Goal: Information Seeking & Learning: Learn about a topic

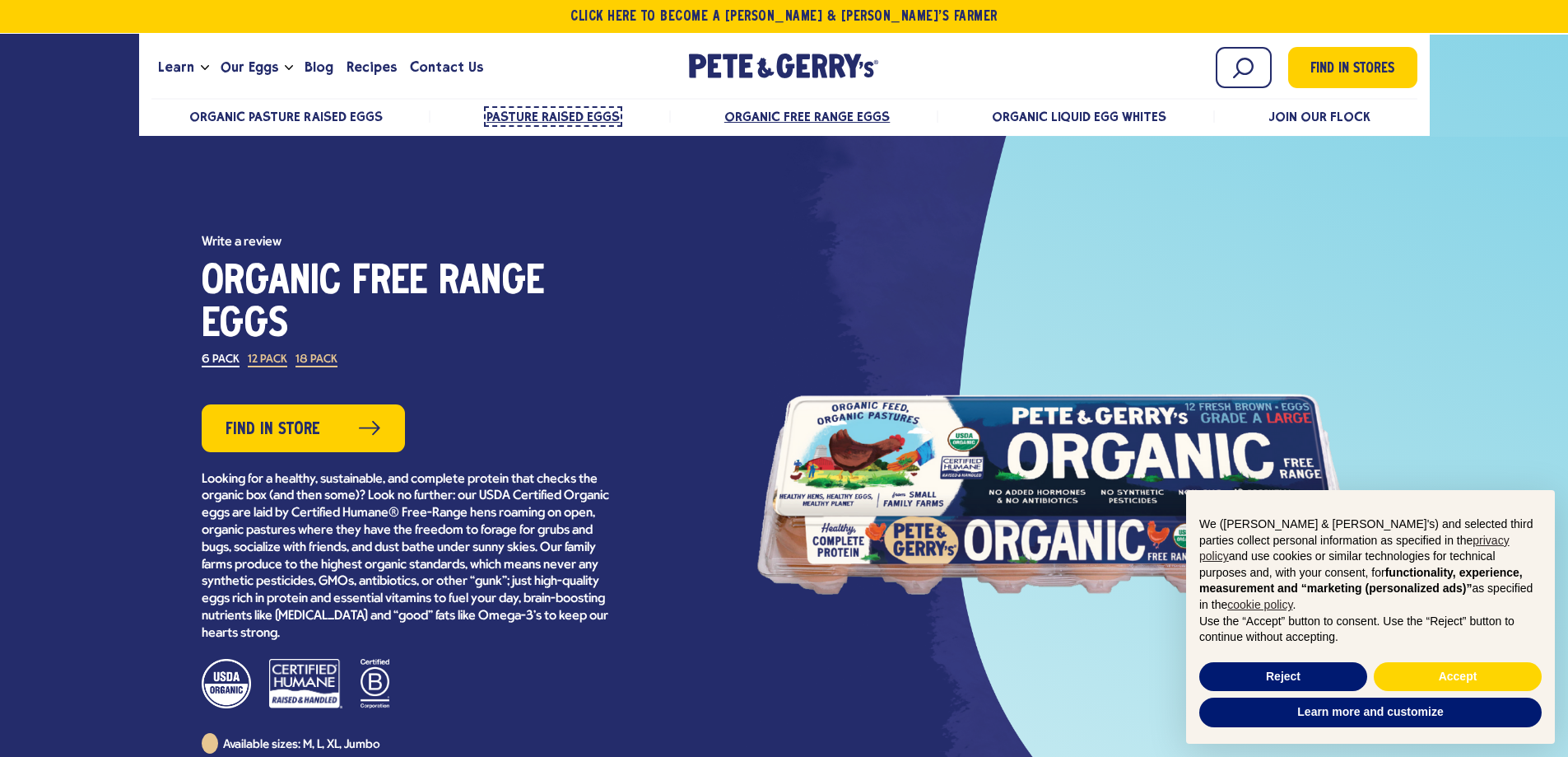
click at [497, 115] on span "Pasture Raised Eggs" at bounding box center [553, 116] width 134 height 15
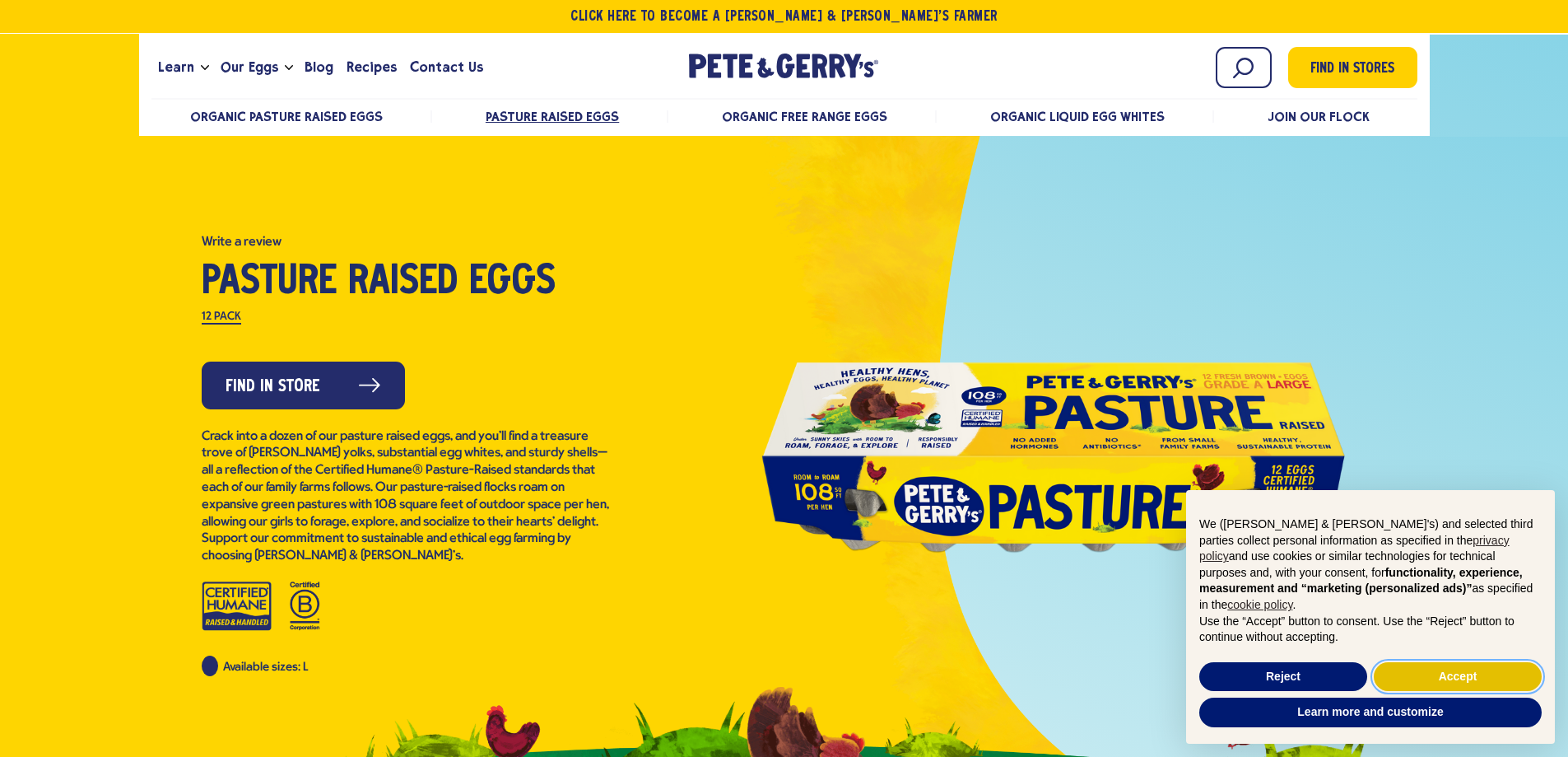
click at [1453, 676] on button "Accept" at bounding box center [1458, 677] width 168 height 30
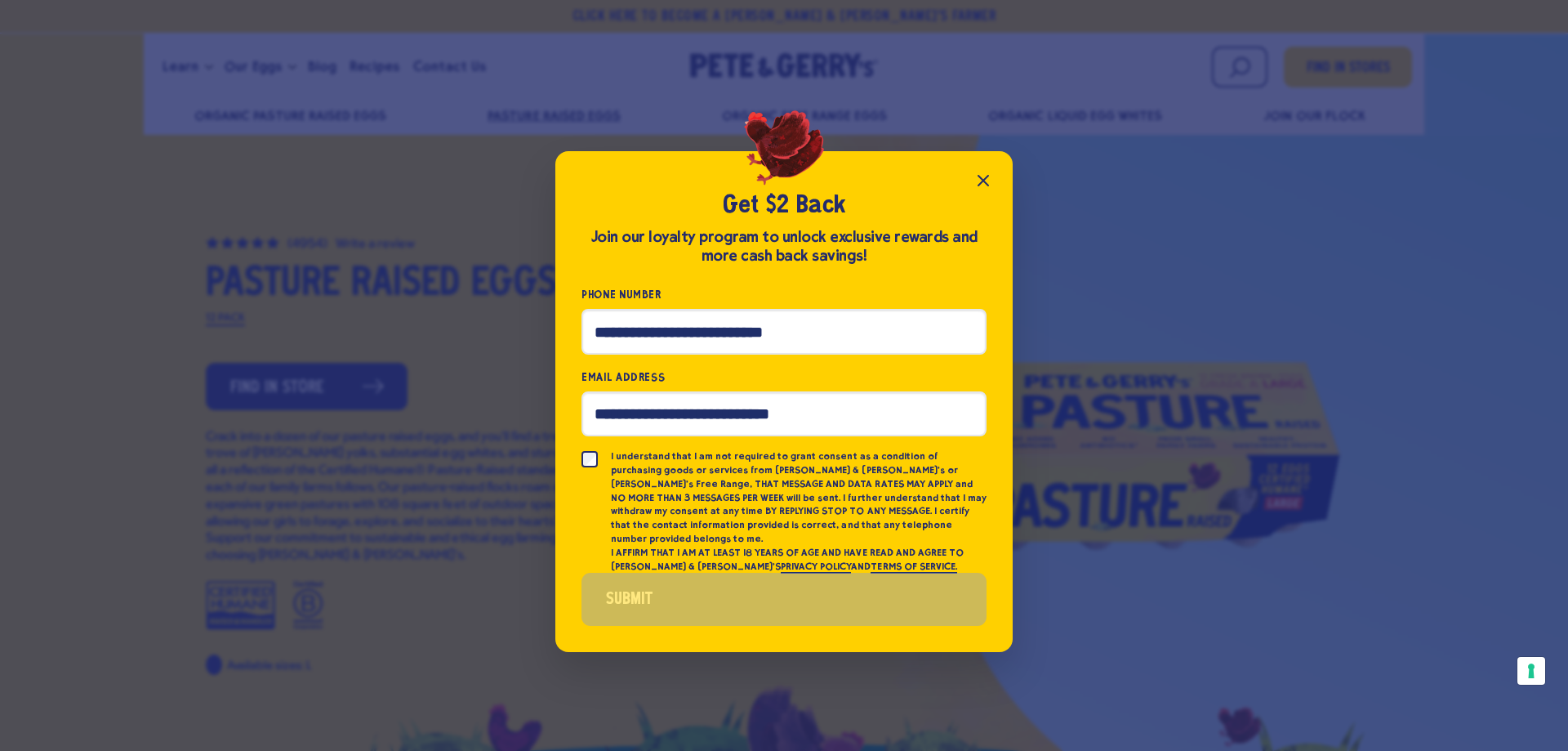
click at [979, 189] on icon "Close popup" at bounding box center [983, 180] width 20 height 20
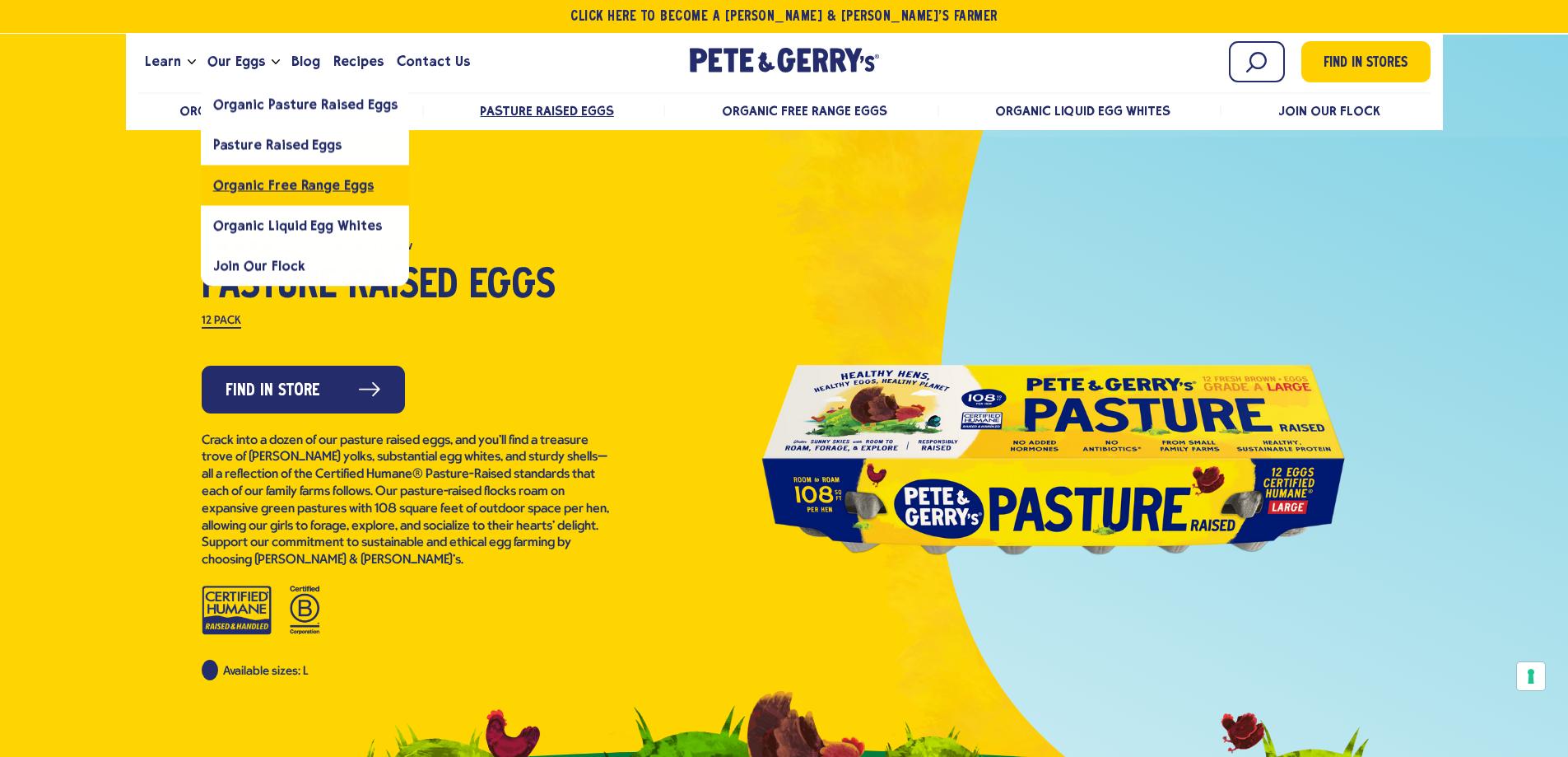
click at [275, 175] on link "Organic Free Range Eggs" at bounding box center [306, 184] width 209 height 40
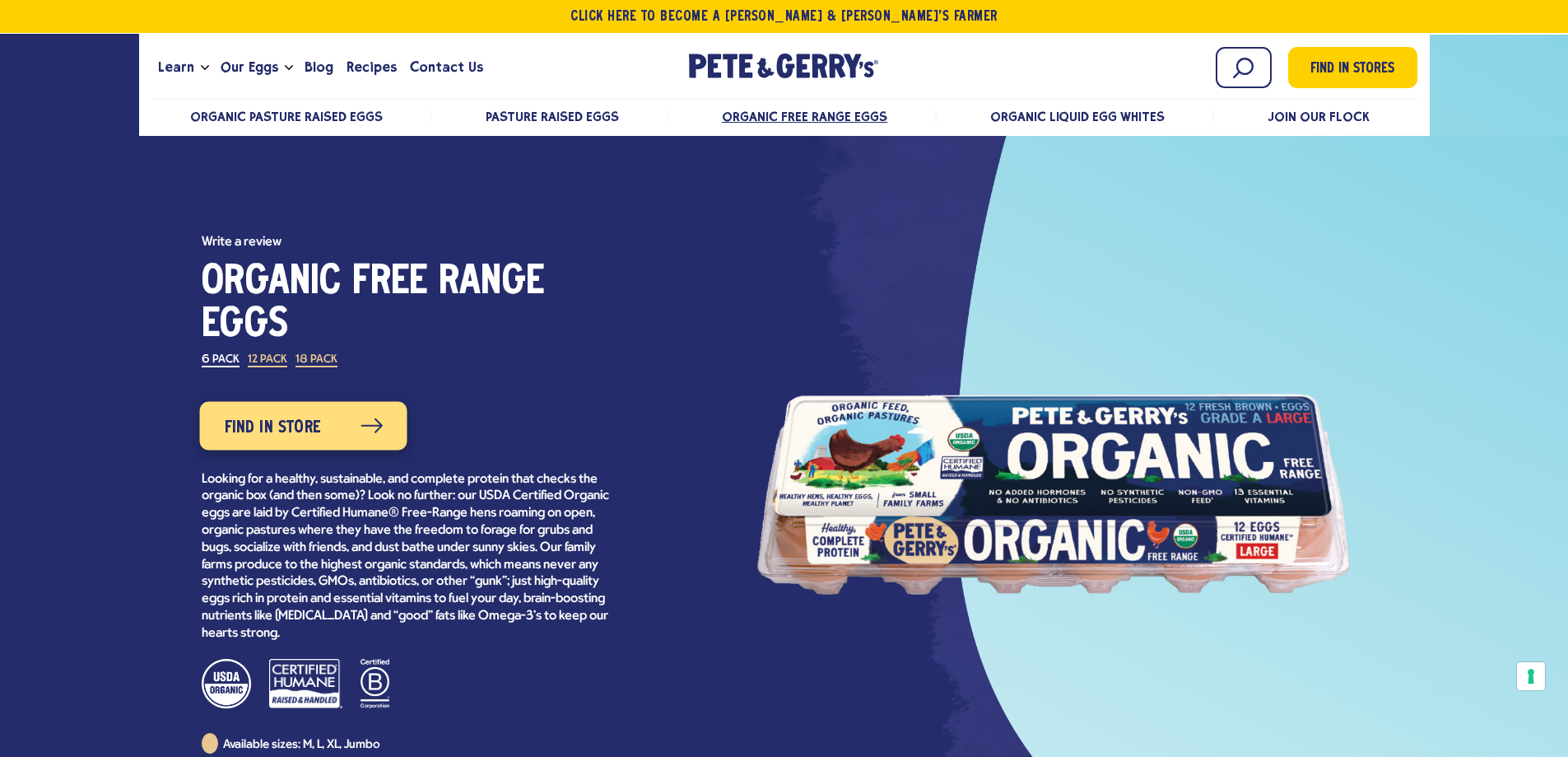
scroll to position [82, 0]
